Goal: Check status: Check status

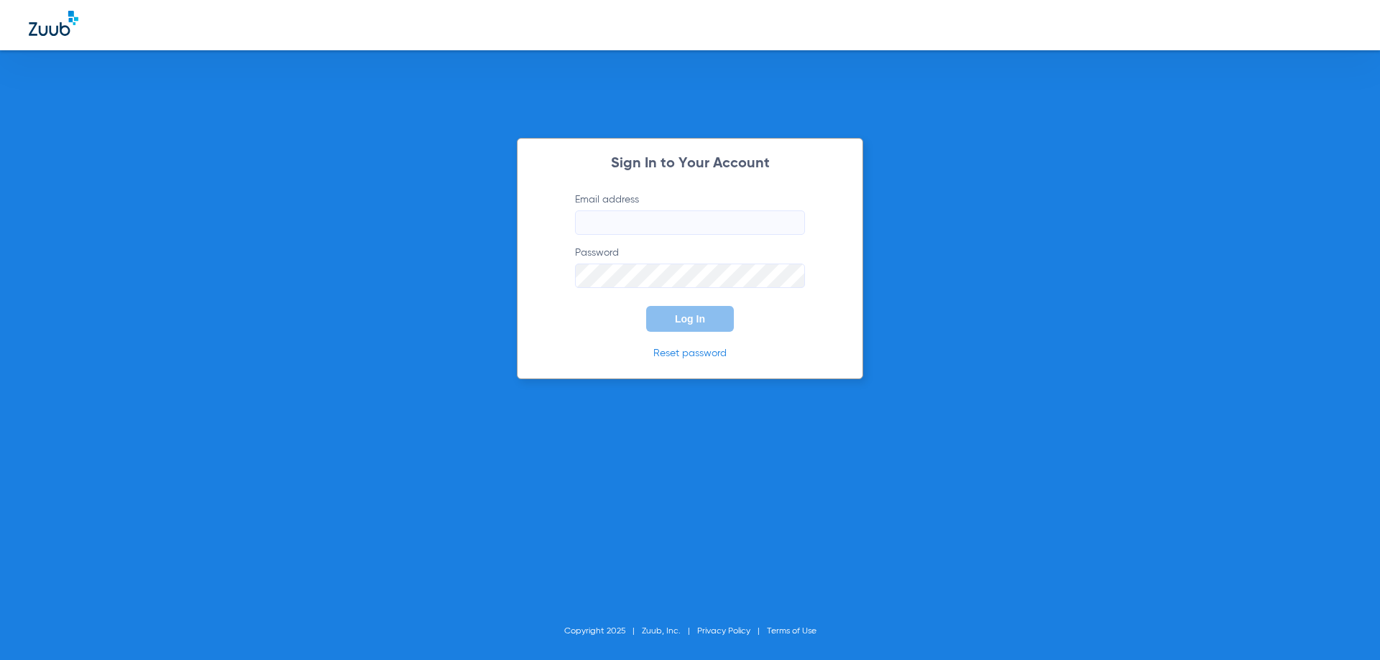
type input "[EMAIL_ADDRESS][DOMAIN_NAME]"
click at [719, 325] on button "Log In" at bounding box center [690, 319] width 88 height 26
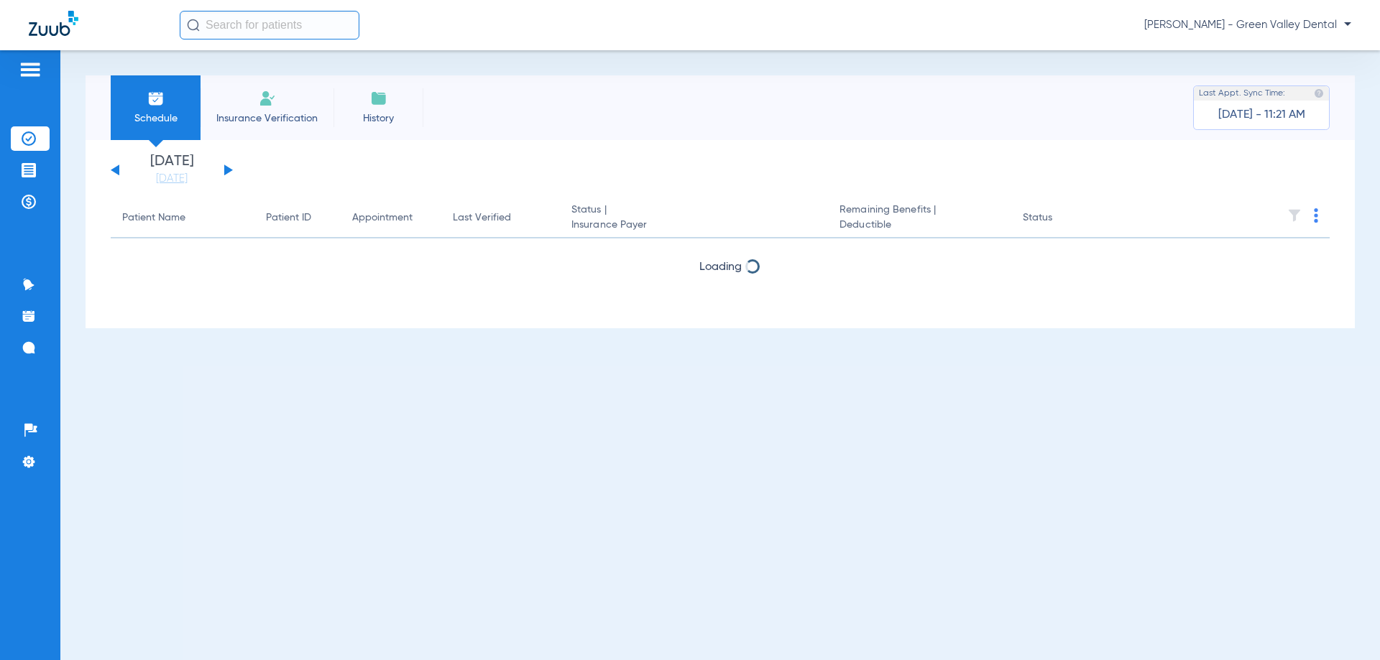
click at [226, 172] on button at bounding box center [228, 170] width 9 height 11
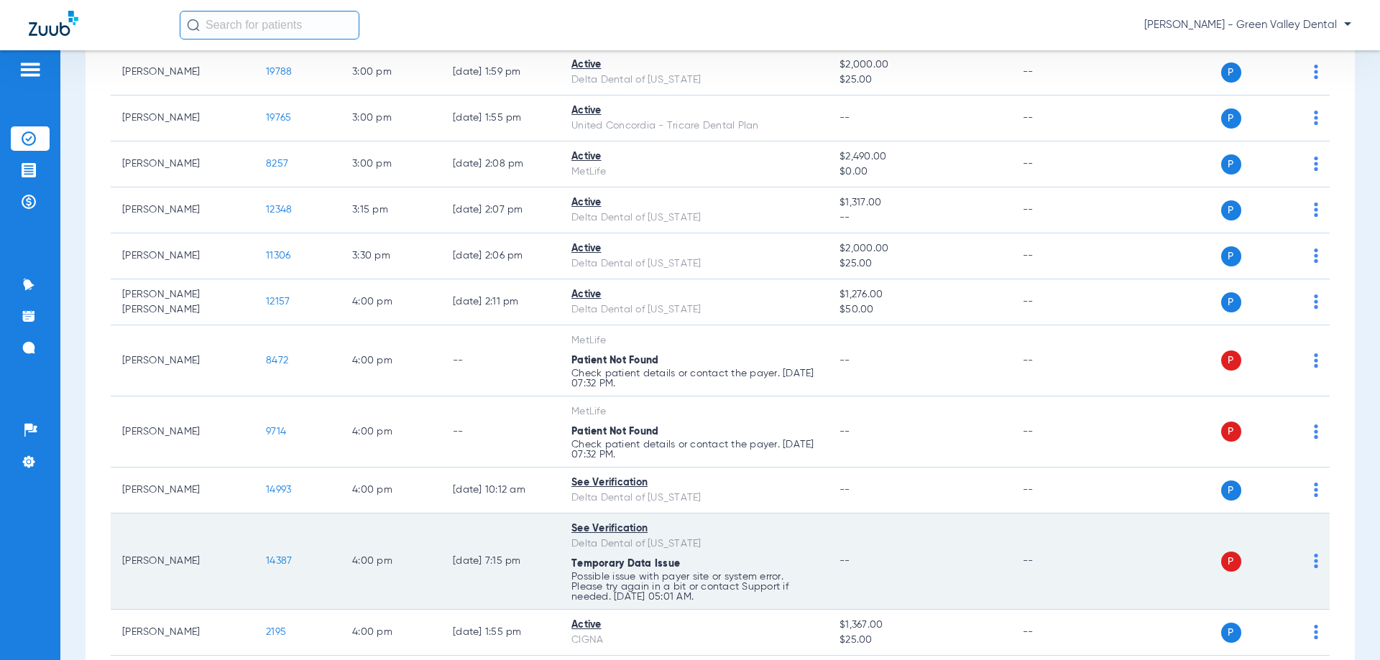
scroll to position [2946, 0]
